Goal: Task Accomplishment & Management: Use online tool/utility

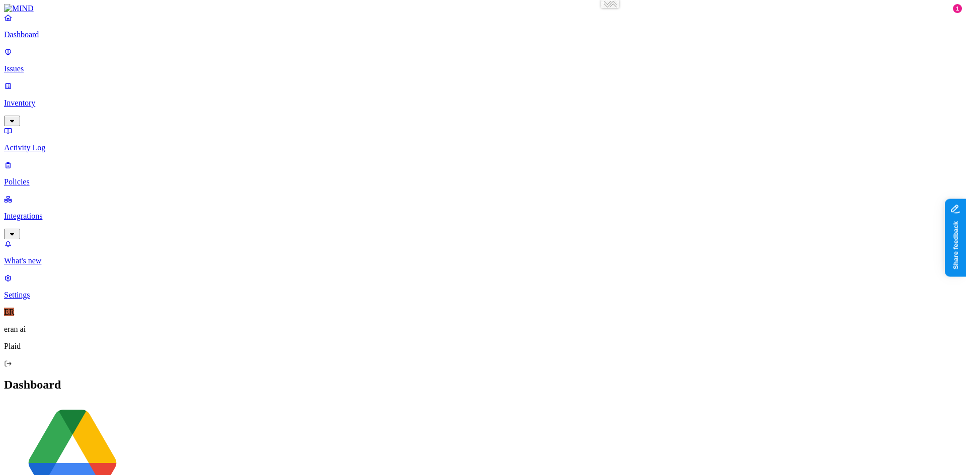
click at [52, 64] on p "Issues" at bounding box center [483, 68] width 958 height 9
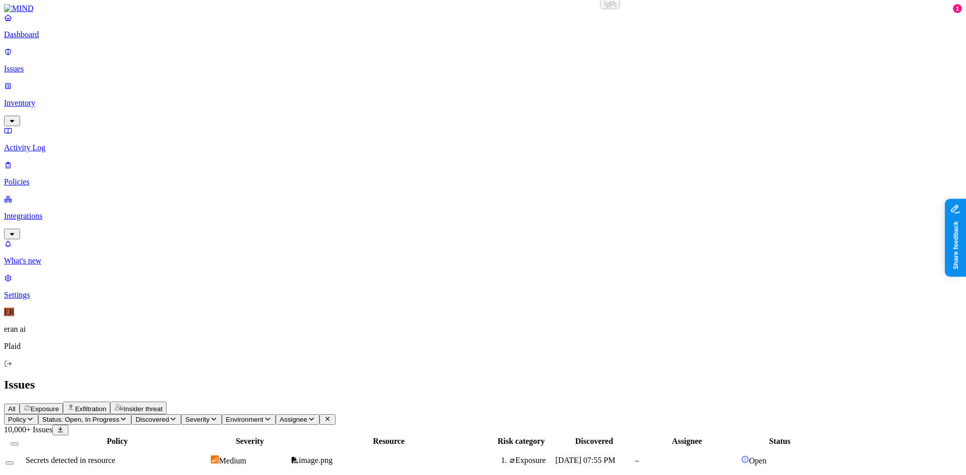
click at [194, 448] on td "Secrets detected in resource" at bounding box center [117, 461] width 184 height 26
drag, startPoint x: 709, startPoint y: 36, endPoint x: 820, endPoint y: 37, distance: 111.2
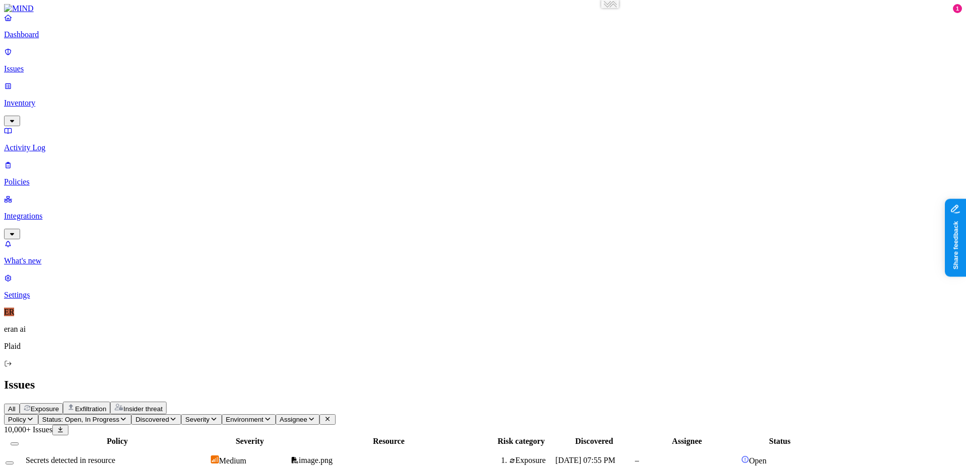
click at [39, 143] on p "Activity Log" at bounding box center [483, 147] width 958 height 9
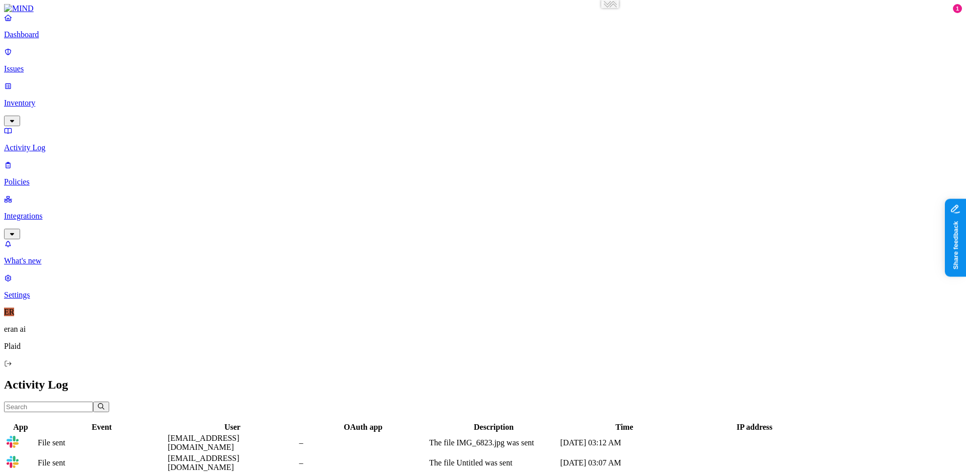
click at [76, 125] on div "Dashboard Issues Inventory Activity Log Policies Integrations" at bounding box center [483, 126] width 958 height 226
click at [70, 178] on p "Policies" at bounding box center [483, 182] width 958 height 9
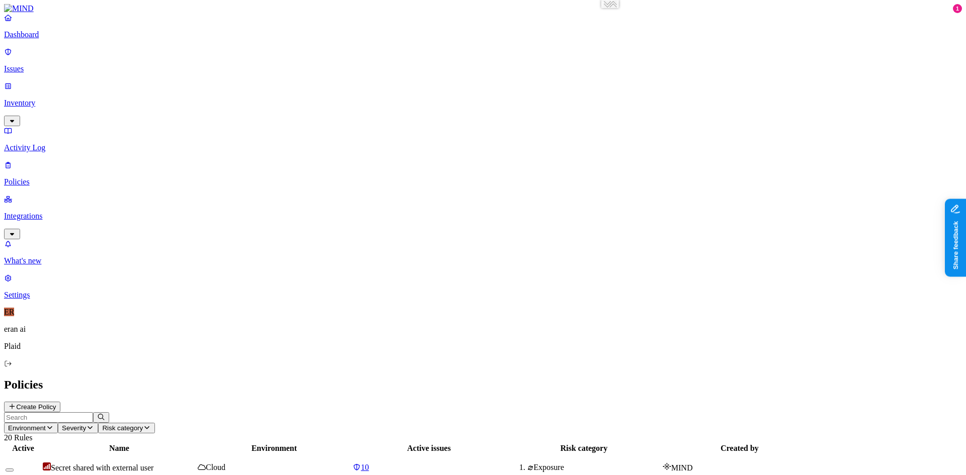
click at [54, 162] on nav "Dashboard Issues Inventory Activity Log Policies Integrations What's new 1 Sett…" at bounding box center [483, 156] width 958 height 287
click at [39, 143] on p "Activity Log" at bounding box center [483, 147] width 958 height 9
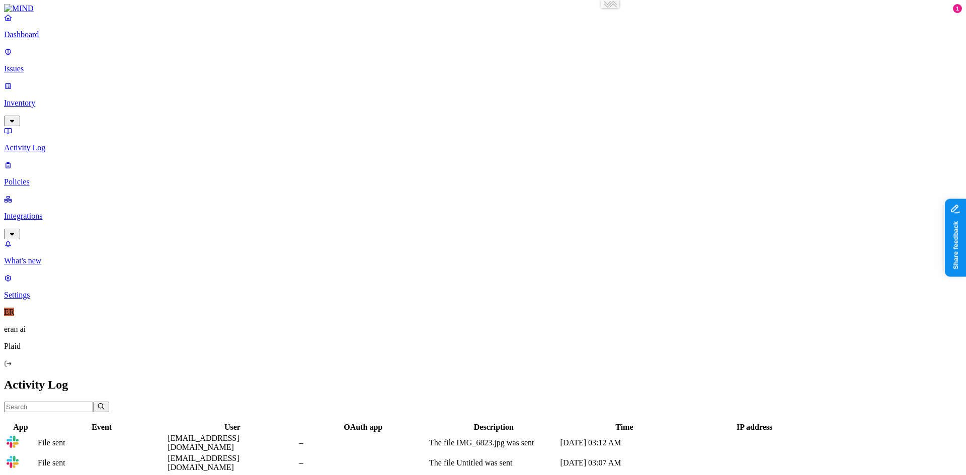
click at [43, 178] on p "Policies" at bounding box center [483, 182] width 958 height 9
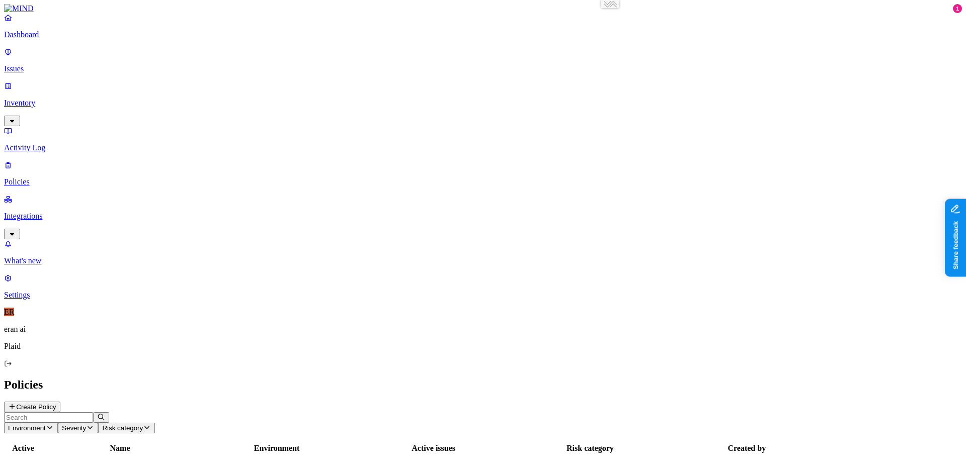
click at [46, 178] on p "Policies" at bounding box center [483, 182] width 958 height 9
click at [87, 147] on nav "Dashboard Issues Inventory Activity Log Policies Integrations What's new 1 Sett…" at bounding box center [483, 156] width 958 height 287
click at [60, 402] on button "Create Policy" at bounding box center [32, 407] width 56 height 11
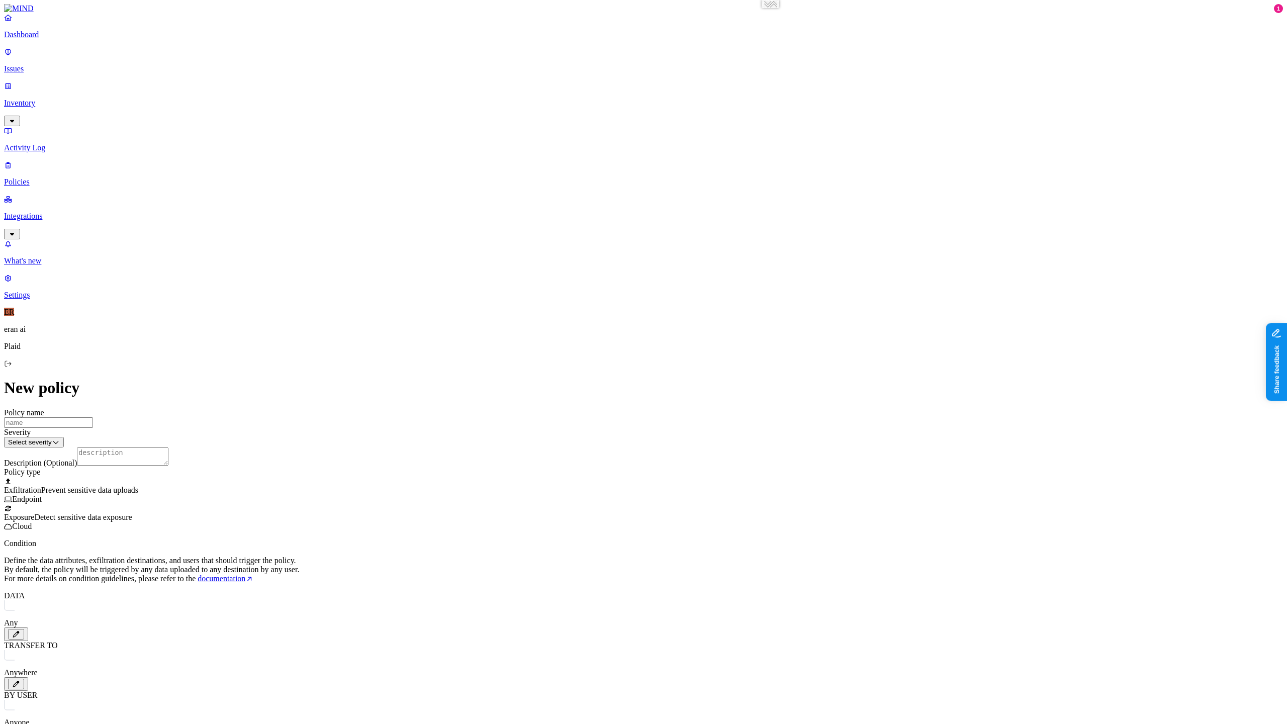
drag, startPoint x: 954, startPoint y: 33, endPoint x: 900, endPoint y: 396, distance: 367.1
click at [900, 396] on div "New policy Policy name Severity Select severity Low Medium High Critical Descri…" at bounding box center [643, 663] width 1279 height 568
drag, startPoint x: 570, startPoint y: 0, endPoint x: 952, endPoint y: 350, distance: 518.3
click at [952, 379] on div "New policy Policy name Severity Select severity Low Medium High Critical Descri…" at bounding box center [643, 663] width 1279 height 568
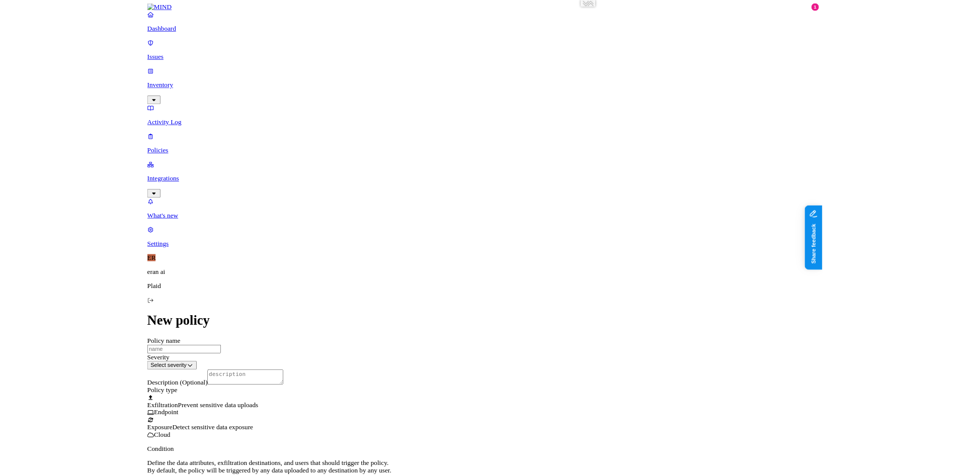
scroll to position [0, 0]
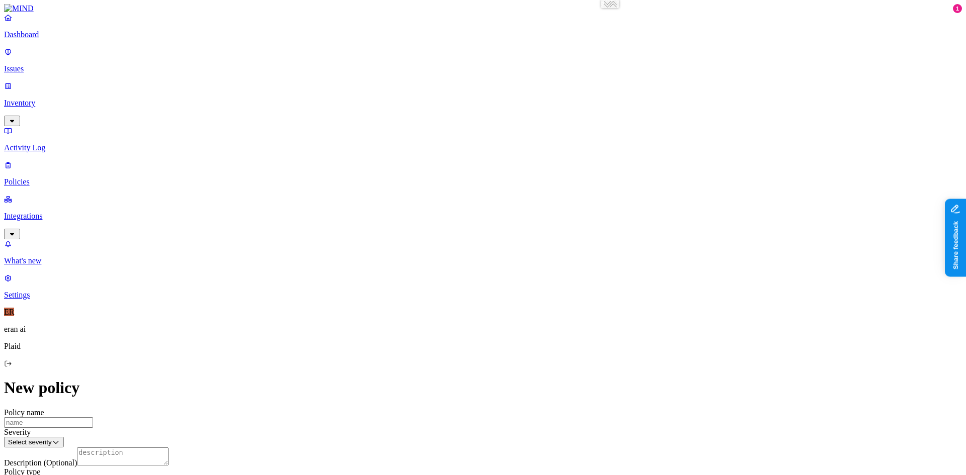
click at [25, 178] on p "Policies" at bounding box center [483, 182] width 958 height 9
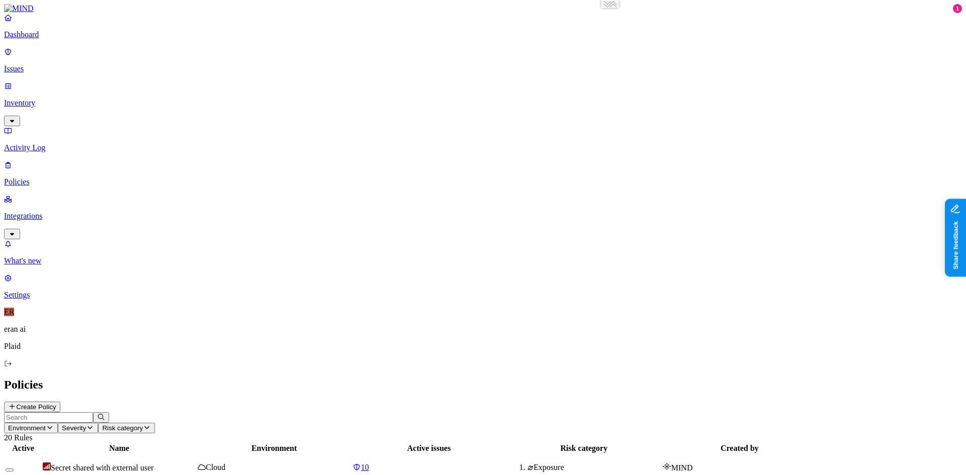
click at [196, 463] on div "Secret shared with external user" at bounding box center [119, 468] width 153 height 10
type input "https://app.mind.io/policies?dt=policies&d=ddc19134-3763-455c-bb4d-cc03b8b8a856"
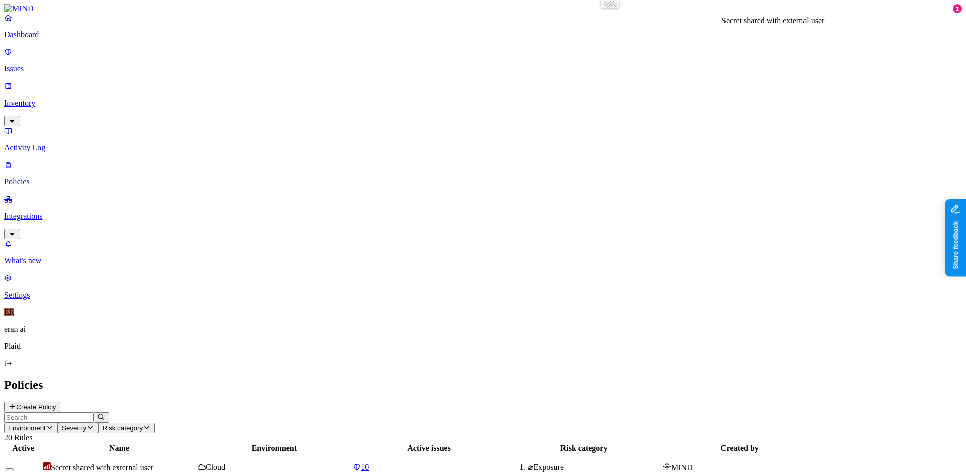
copy h3 "Secret shared with external user"
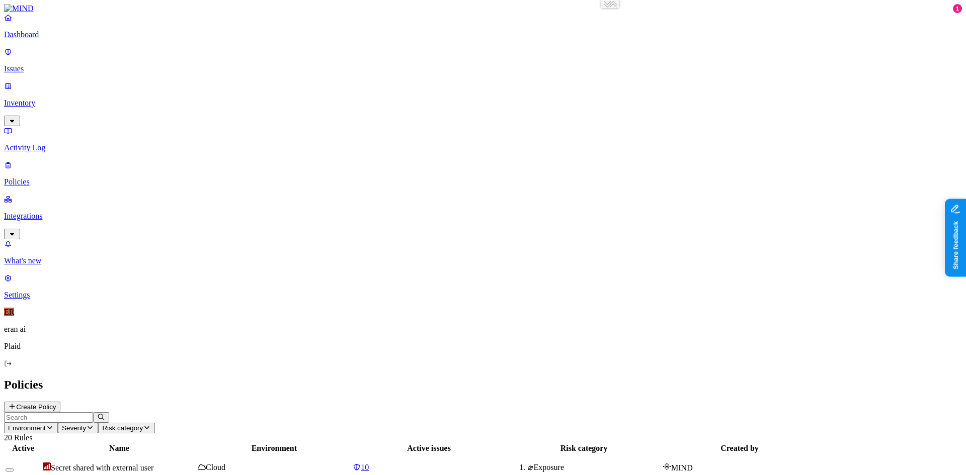
drag, startPoint x: 711, startPoint y: 116, endPoint x: 670, endPoint y: 84, distance: 51.6
copy div "Description Detects the external sharing of secrets, like API keys. Access to s…"
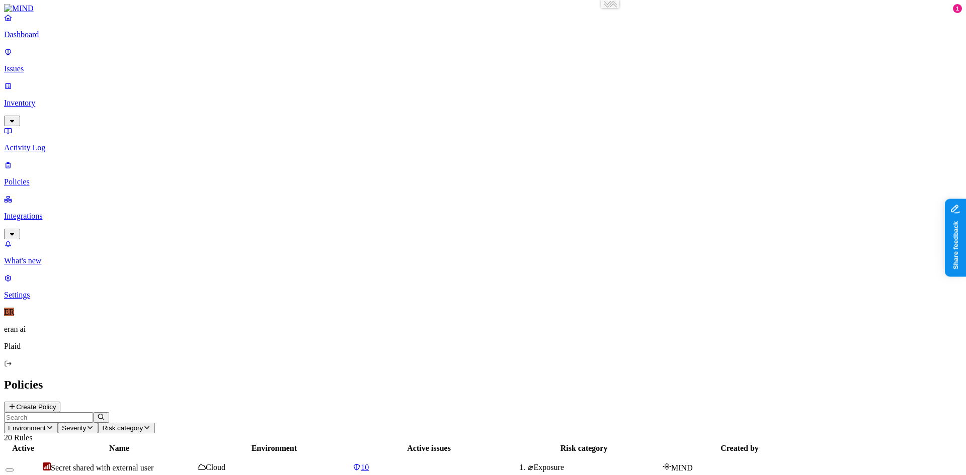
copy div "Exposure"
copy span "Critical"
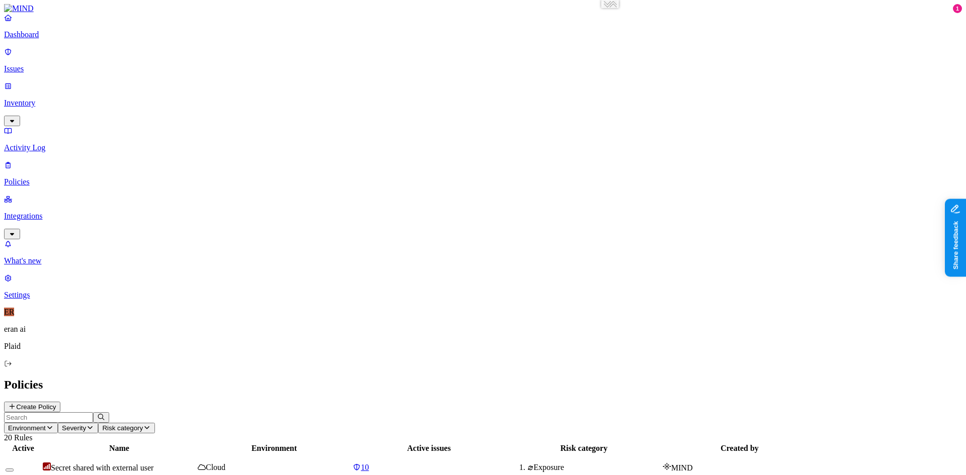
drag, startPoint x: 727, startPoint y: 304, endPoint x: 673, endPoint y: 157, distance: 156.1
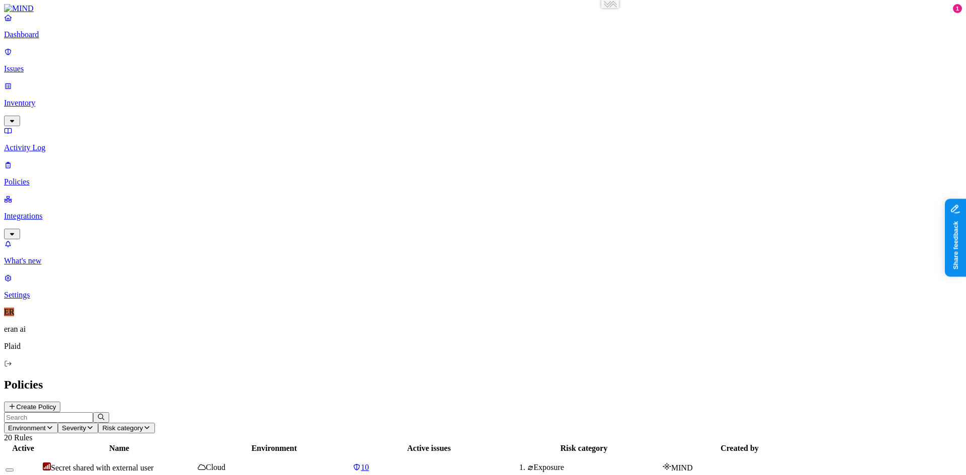
copy div "Condition DATA Classification is Secret ACCESS External access is Any external …"
drag, startPoint x: 683, startPoint y: 201, endPoint x: 699, endPoint y: 202, distance: 16.1
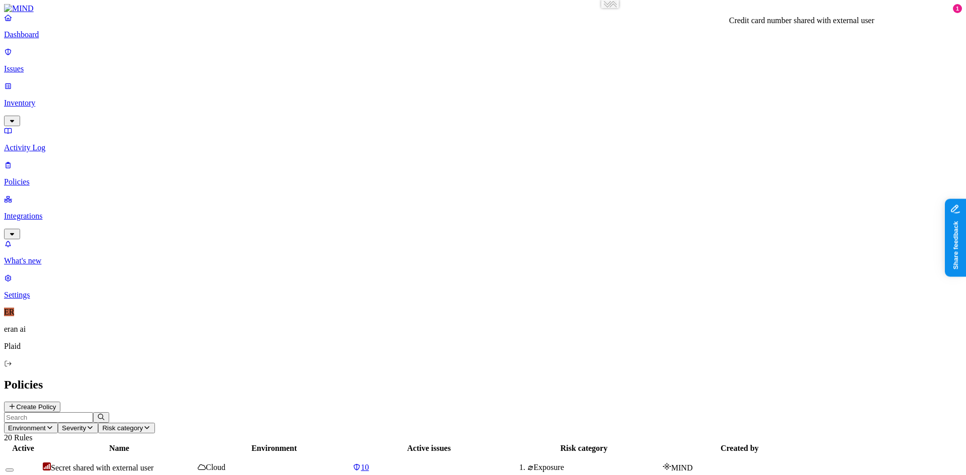
copy h3 "Credit card number shared with external user"
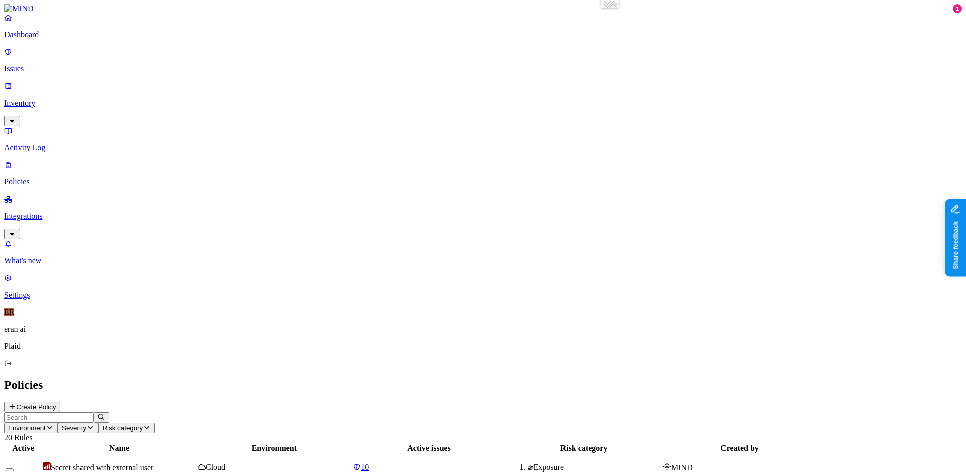
copy div "Detects the external sharing of resources containing credit card numbers. Impro…"
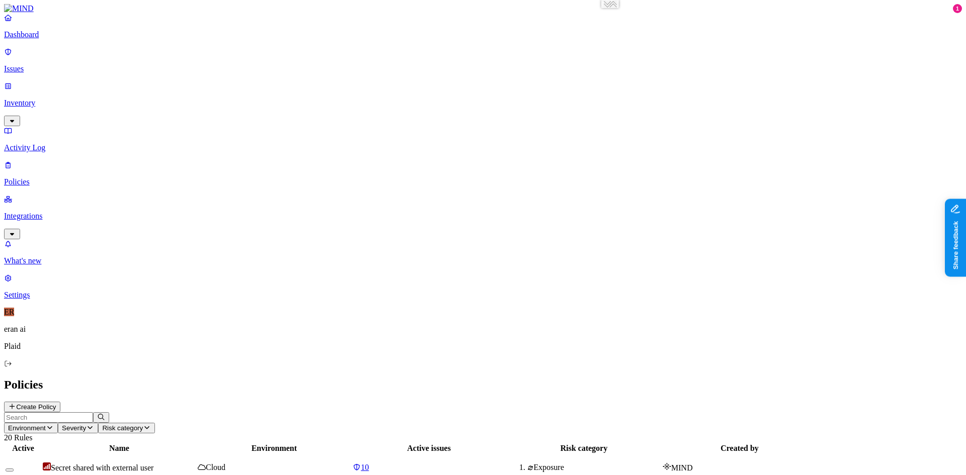
copy div "Exposure"
copy span "High"
drag, startPoint x: 721, startPoint y: 303, endPoint x: 676, endPoint y: 170, distance: 139.9
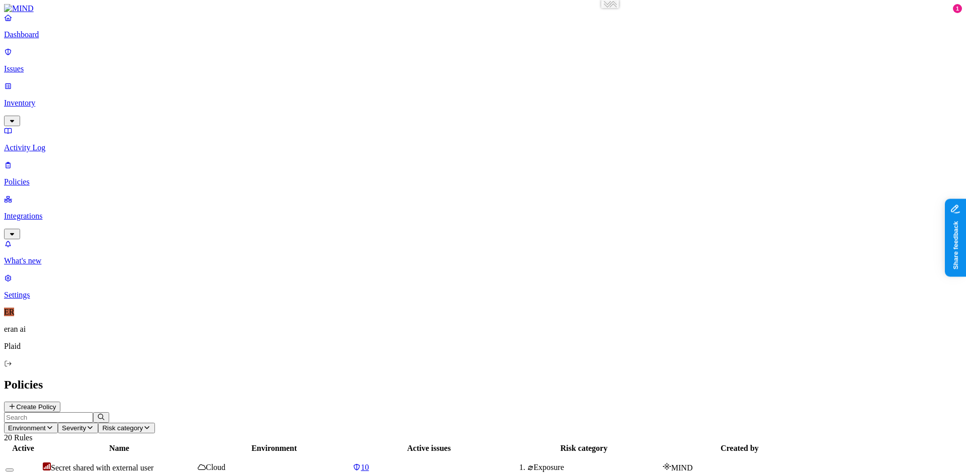
copy div "DATA Data type is Credit card ACCESS External access is Any external user OR Pu…"
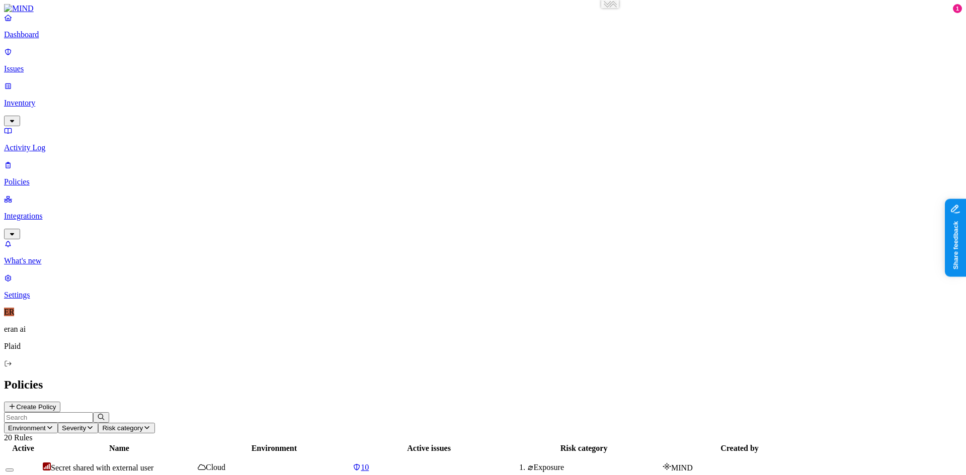
drag, startPoint x: 721, startPoint y: 364, endPoint x: 674, endPoint y: 250, distance: 122.2
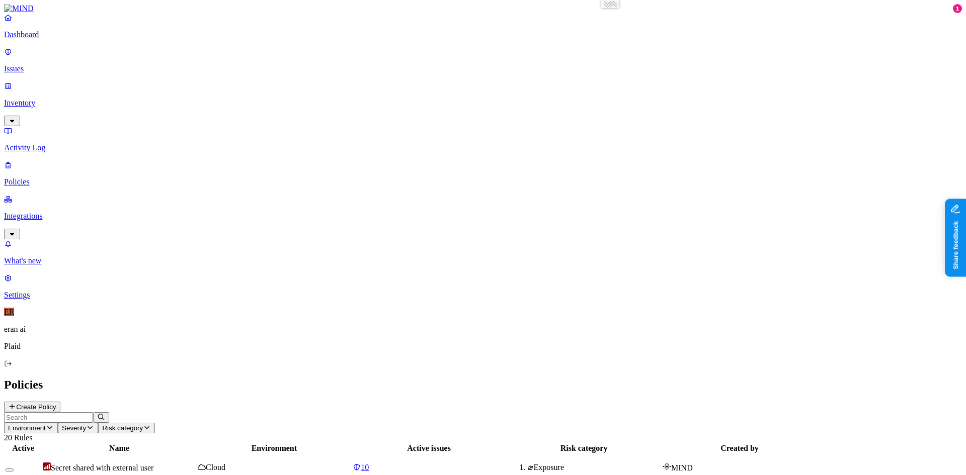
drag, startPoint x: 240, startPoint y: 147, endPoint x: 351, endPoint y: 142, distance: 110.2
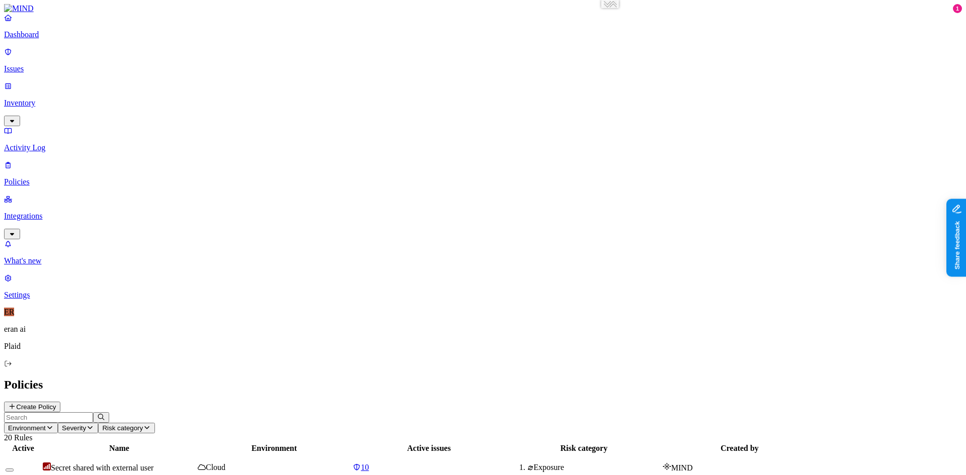
type input "https://app.mind.io/policies?dt=policies&d=8e7f1637-c7fc-40bf-9690-c391a71eafdd"
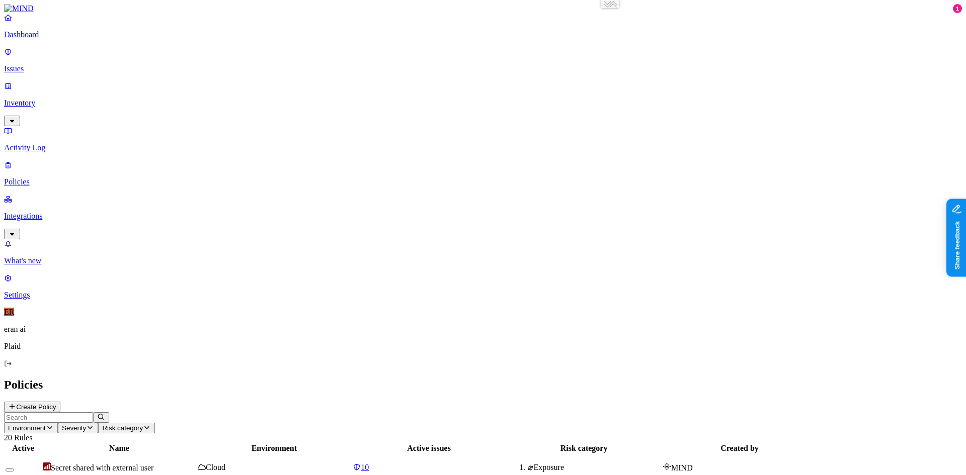
type input "https://app.mind.io/policies?dt=policies&d=50807540-eebe-4c93-94dc-8da396ea99ad"
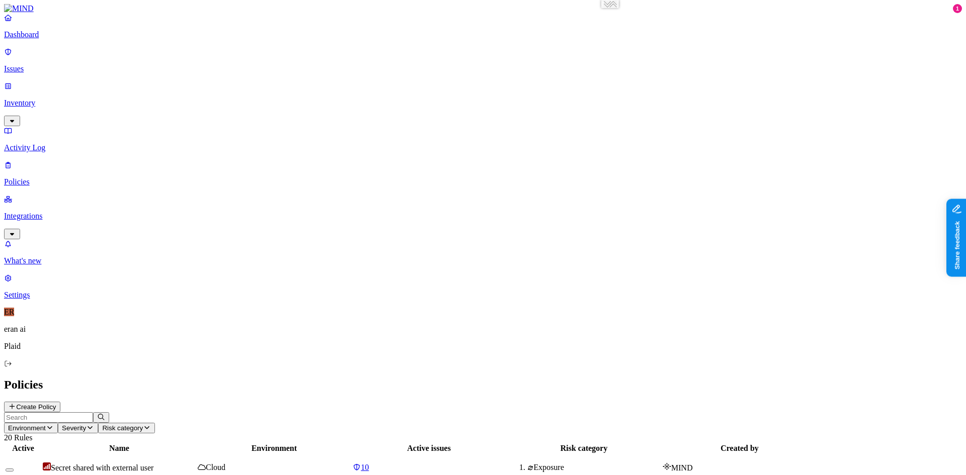
drag, startPoint x: 681, startPoint y: 245, endPoint x: 737, endPoint y: 356, distance: 123.9
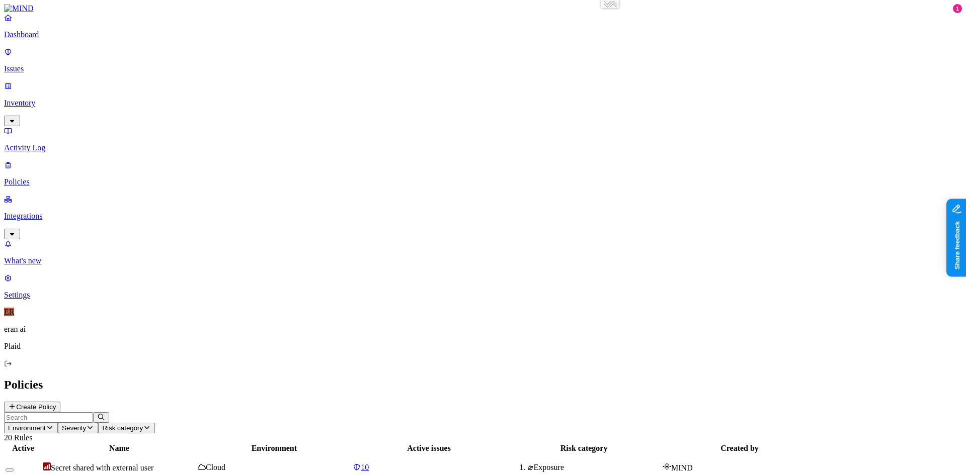
drag, startPoint x: 714, startPoint y: 342, endPoint x: 668, endPoint y: 236, distance: 115.6
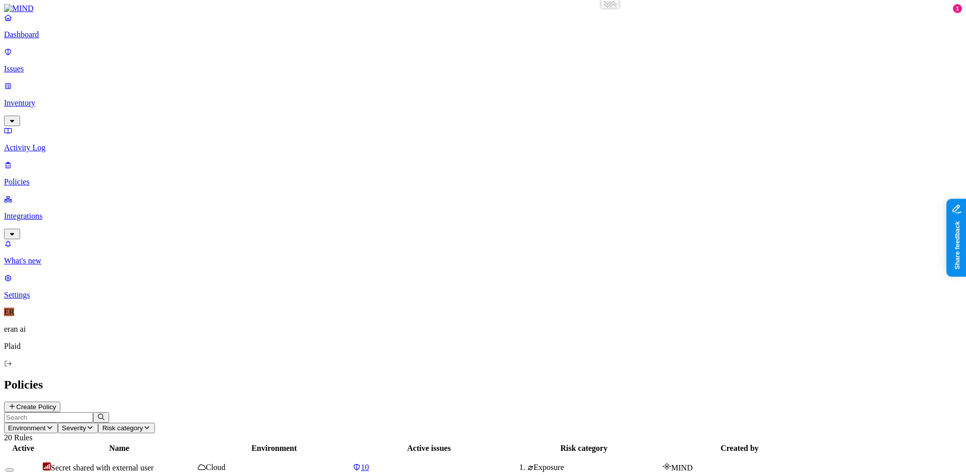
drag, startPoint x: 723, startPoint y: 349, endPoint x: 673, endPoint y: 237, distance: 121.6
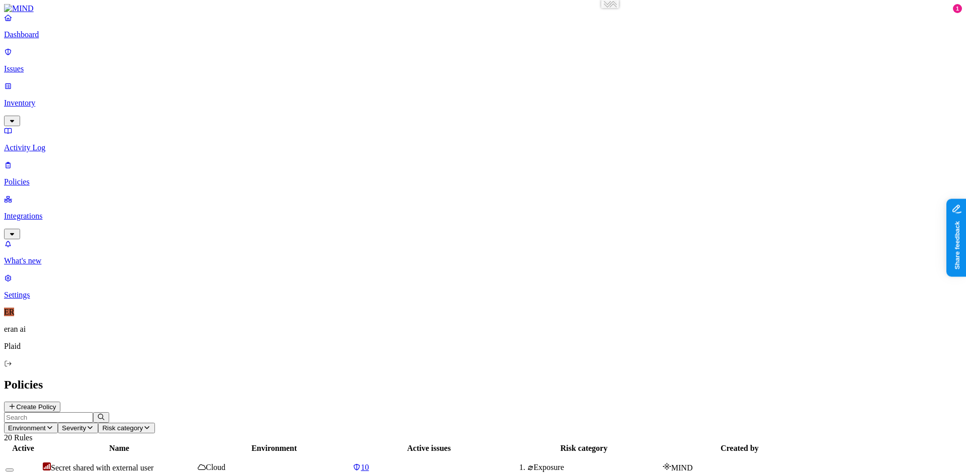
drag, startPoint x: 746, startPoint y: 357, endPoint x: 673, endPoint y: 249, distance: 130.0
type input "https://app.mind.io/policies?dt=policies&d=2ab5fe3a-8c2e-49b9-811c-4a13ef0cd339"
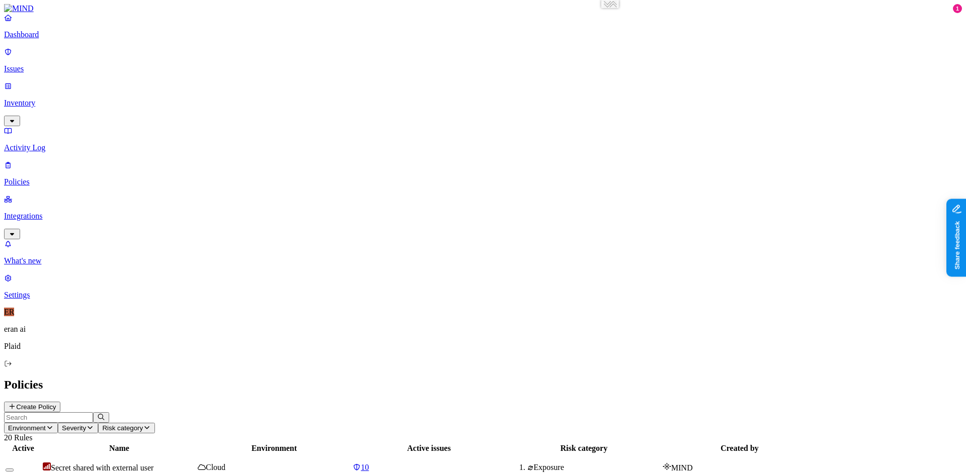
scroll to position [6, 0]
drag, startPoint x: 744, startPoint y: 348, endPoint x: 671, endPoint y: 232, distance: 136.3
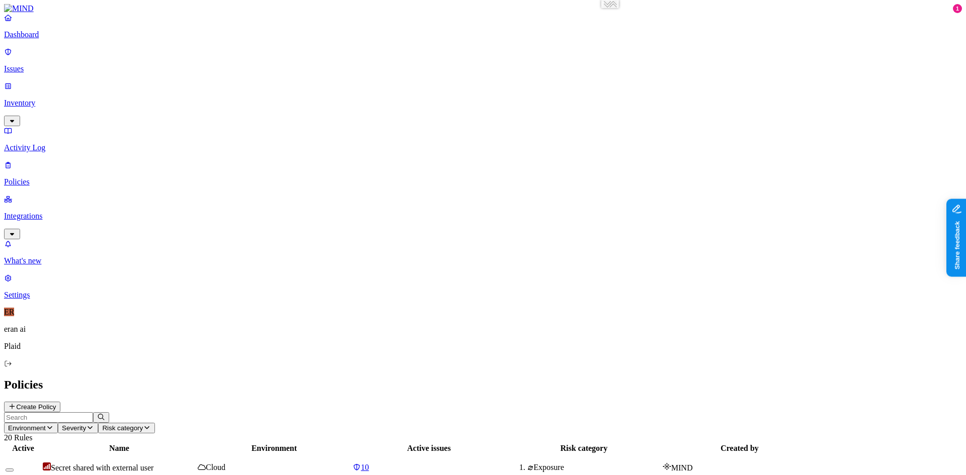
drag, startPoint x: 682, startPoint y: 244, endPoint x: 787, endPoint y: 358, distance: 154.1
drag, startPoint x: 833, startPoint y: 317, endPoint x: 837, endPoint y: 314, distance: 5.4
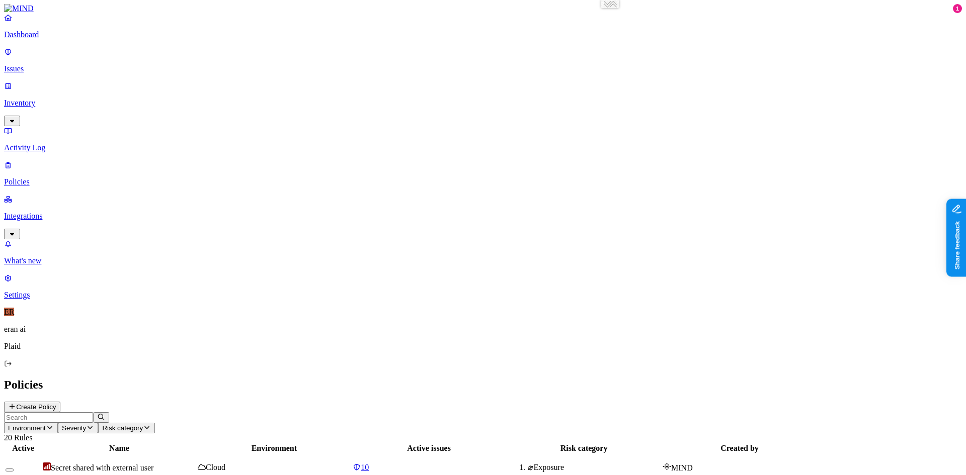
click at [847, 292] on div "Gen AI, Social networks, Communication platforms, Cloud storage Gen AI, Social …" at bounding box center [836, 289] width 217 height 9
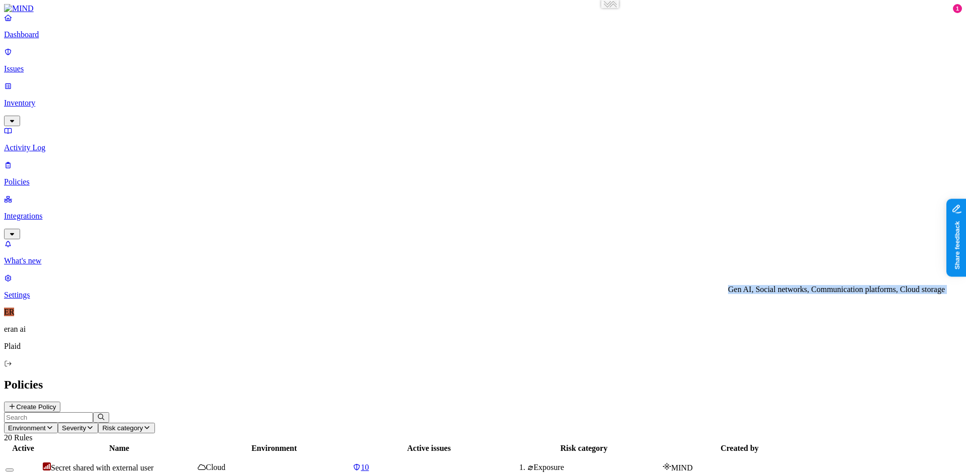
click at [847, 292] on div "Gen AI, Social networks, Communication platforms, Cloud storage Gen AI, Social …" at bounding box center [836, 289] width 217 height 9
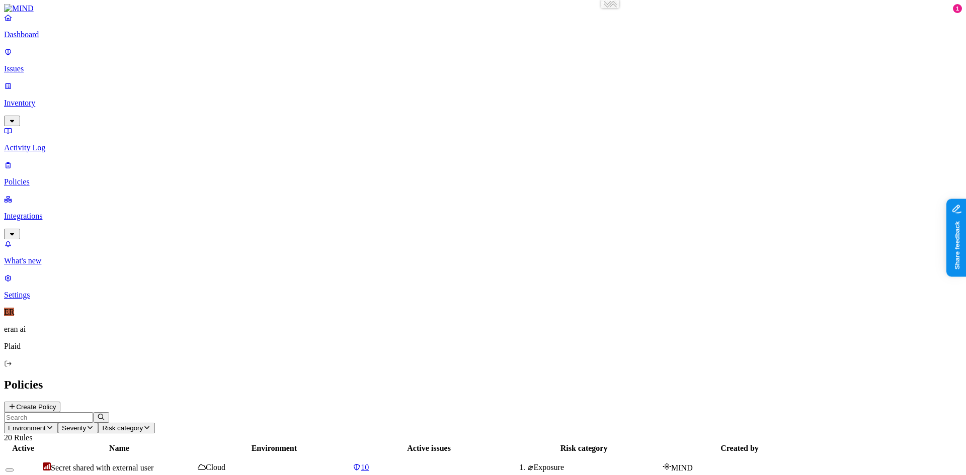
drag, startPoint x: 683, startPoint y: 246, endPoint x: 782, endPoint y: 361, distance: 150.8
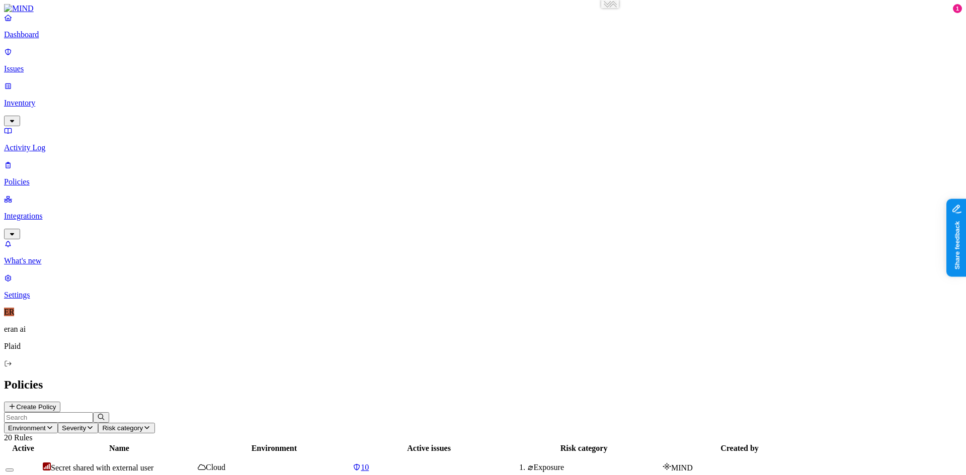
drag, startPoint x: 700, startPoint y: 241, endPoint x: 818, endPoint y: 322, distance: 142.8
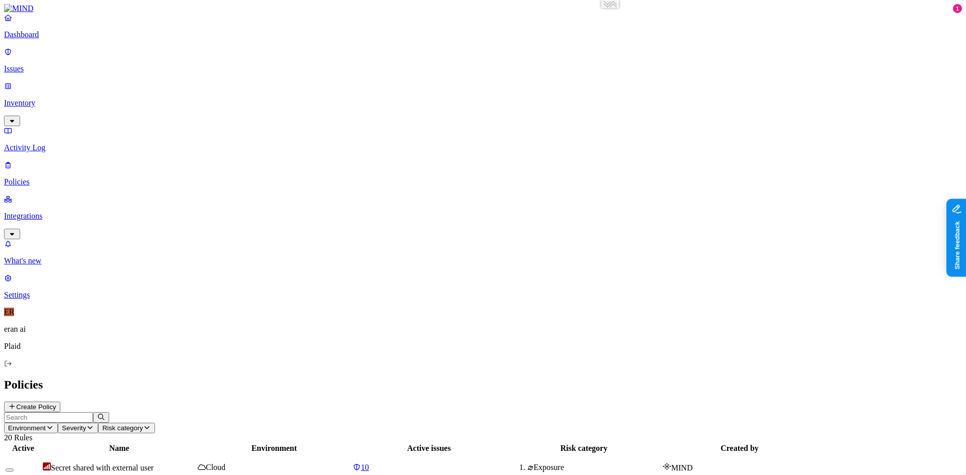
drag, startPoint x: 727, startPoint y: 344, endPoint x: 667, endPoint y: 226, distance: 131.8
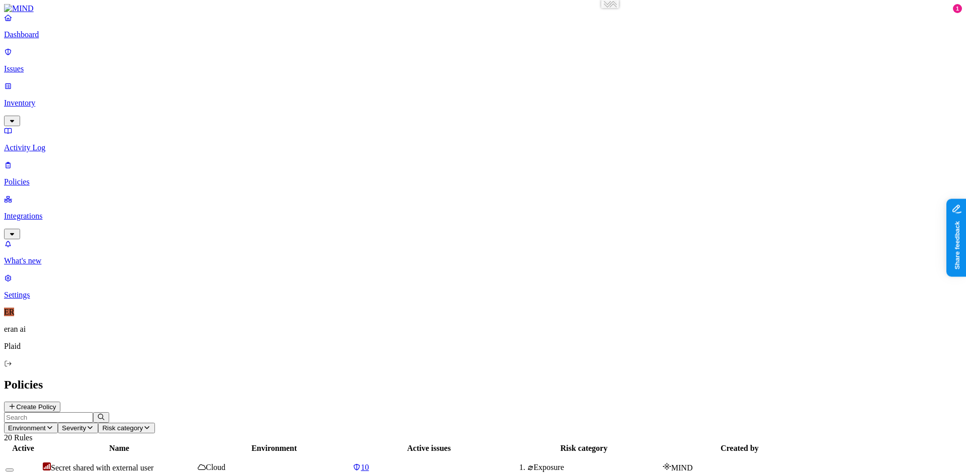
drag, startPoint x: 228, startPoint y: 426, endPoint x: 491, endPoint y: 301, distance: 291.8
type input "https://app.mind.io/policies?dt=policies&d=27da7d9d-4504-4902-a7b3-d233fe34c4c5"
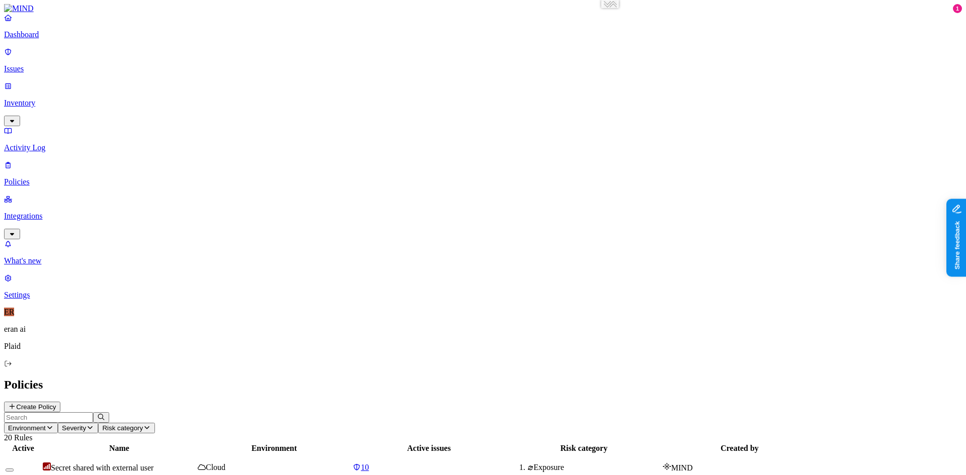
copy span "Low"
copy span "Cloud"
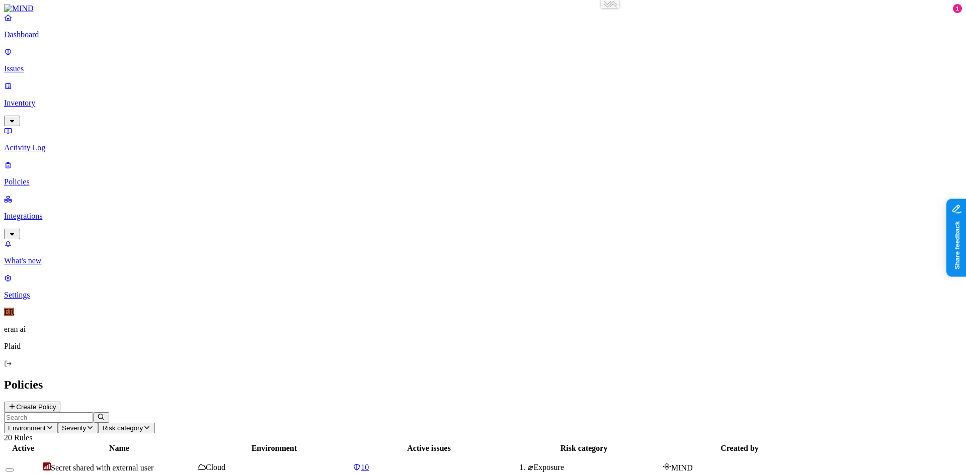
click at [196, 463] on div "Secret shared with external user" at bounding box center [119, 468] width 153 height 10
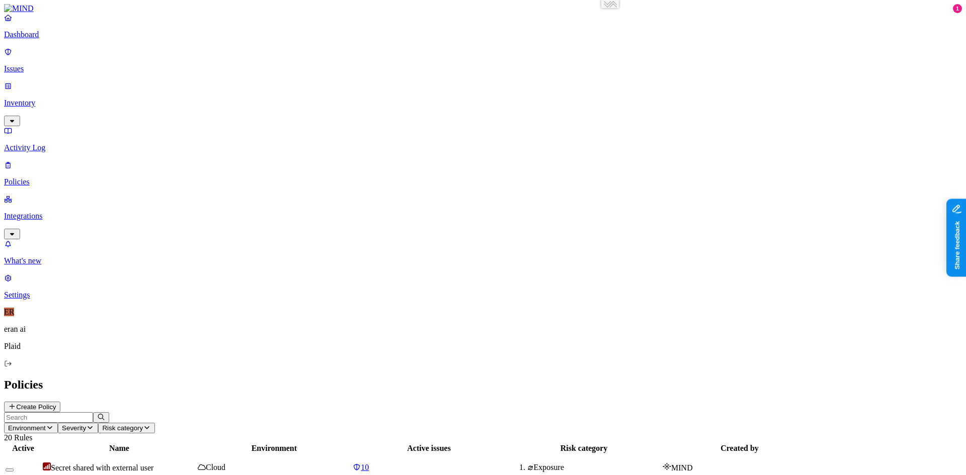
scroll to position [42, 0]
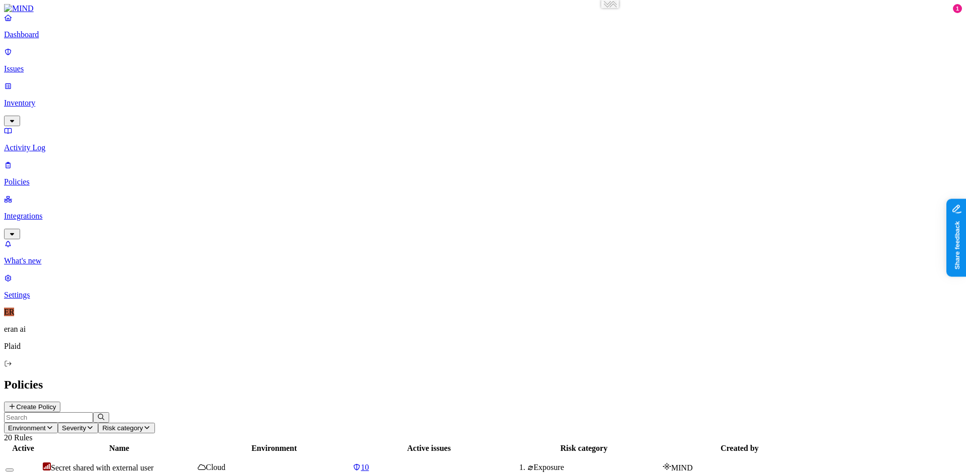
drag, startPoint x: 221, startPoint y: 325, endPoint x: 506, endPoint y: 324, distance: 285.7
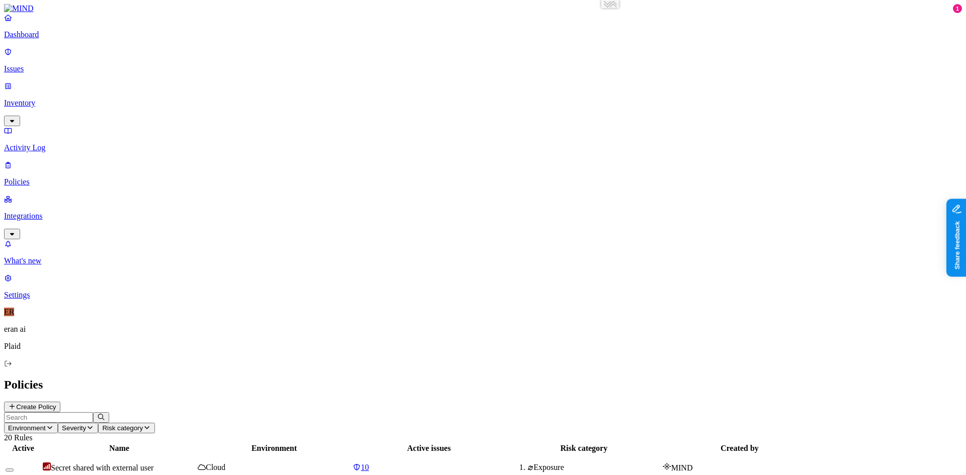
copy span "Block"
click at [46, 212] on p "Integrations" at bounding box center [483, 216] width 958 height 9
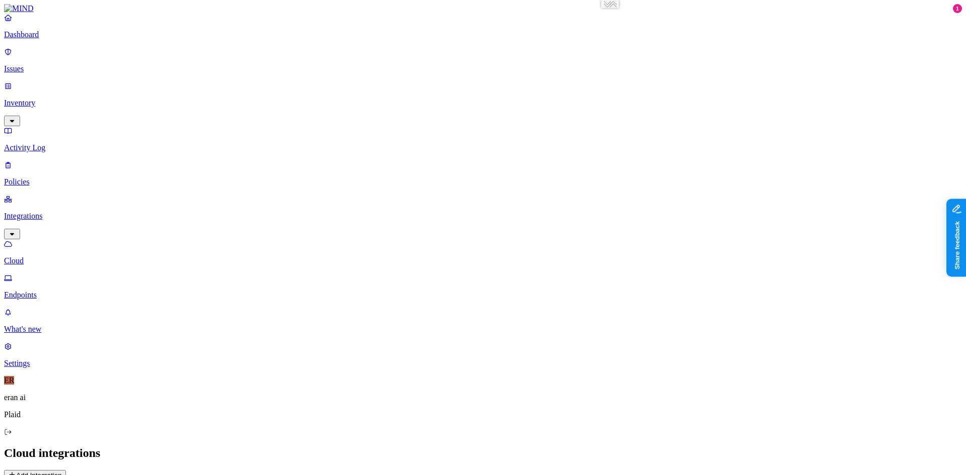
click at [47, 212] on p "Integrations" at bounding box center [483, 216] width 958 height 9
click at [36, 212] on p "Integrations" at bounding box center [483, 216] width 958 height 9
click at [46, 291] on p "Endpoints" at bounding box center [483, 295] width 958 height 9
type input "https://app.mind.io/integrations/endpoints"
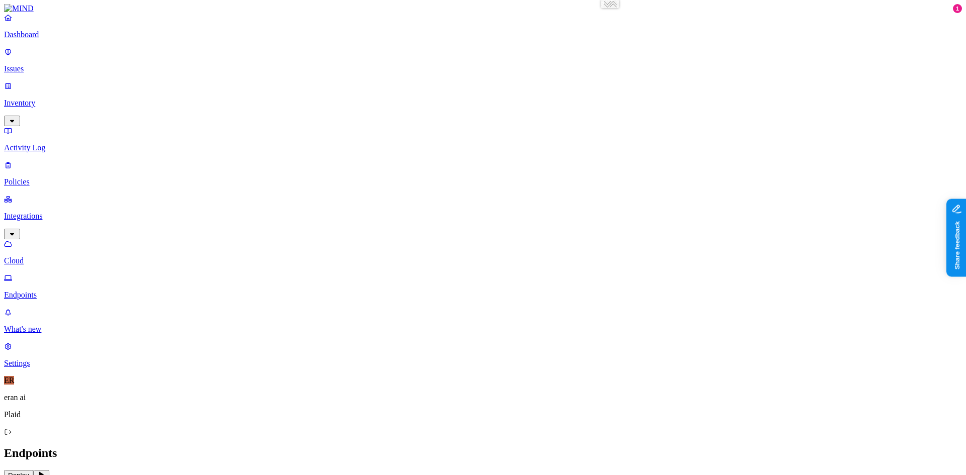
click at [805, 447] on h2 "Endpoints" at bounding box center [483, 454] width 958 height 14
click at [33, 470] on button "Deploy" at bounding box center [18, 475] width 29 height 11
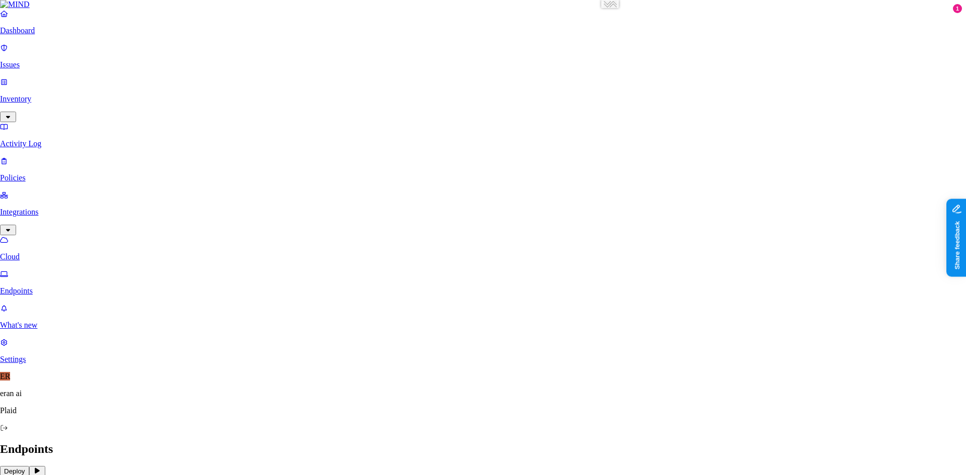
drag, startPoint x: 448, startPoint y: 164, endPoint x: 435, endPoint y: 166, distance: 13.2
